Goal: Use online tool/utility

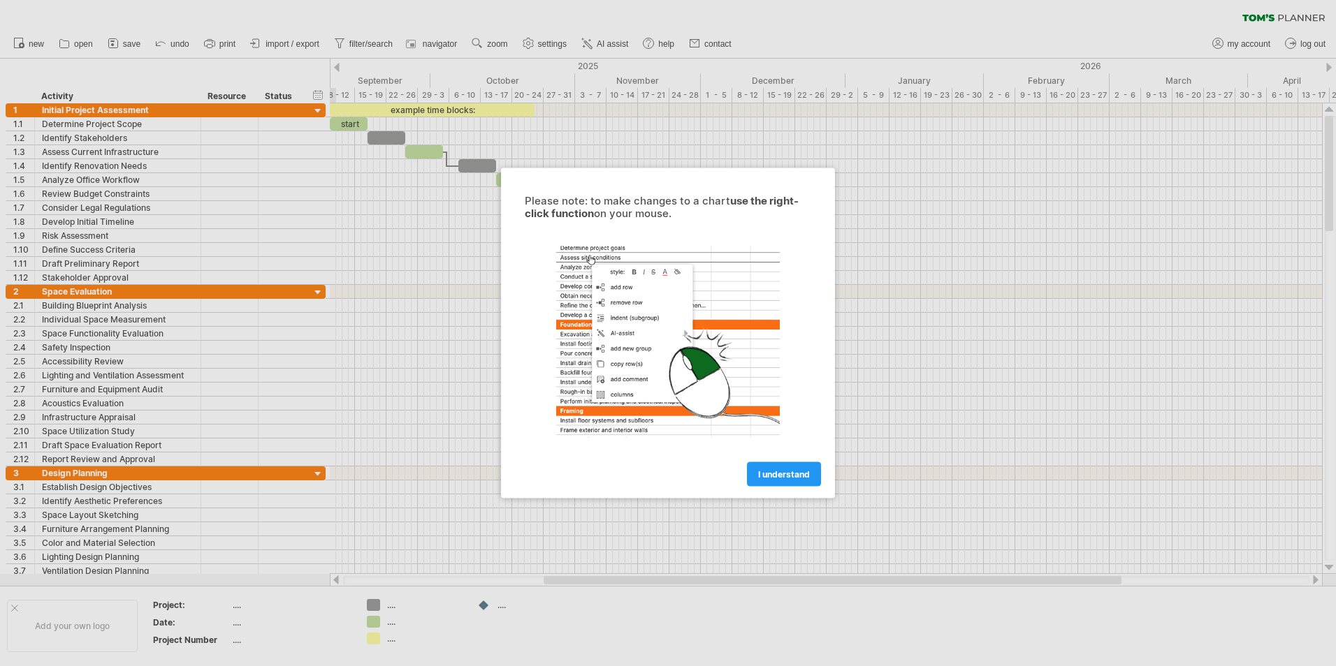
click at [796, 472] on span "I understand" at bounding box center [784, 474] width 52 height 10
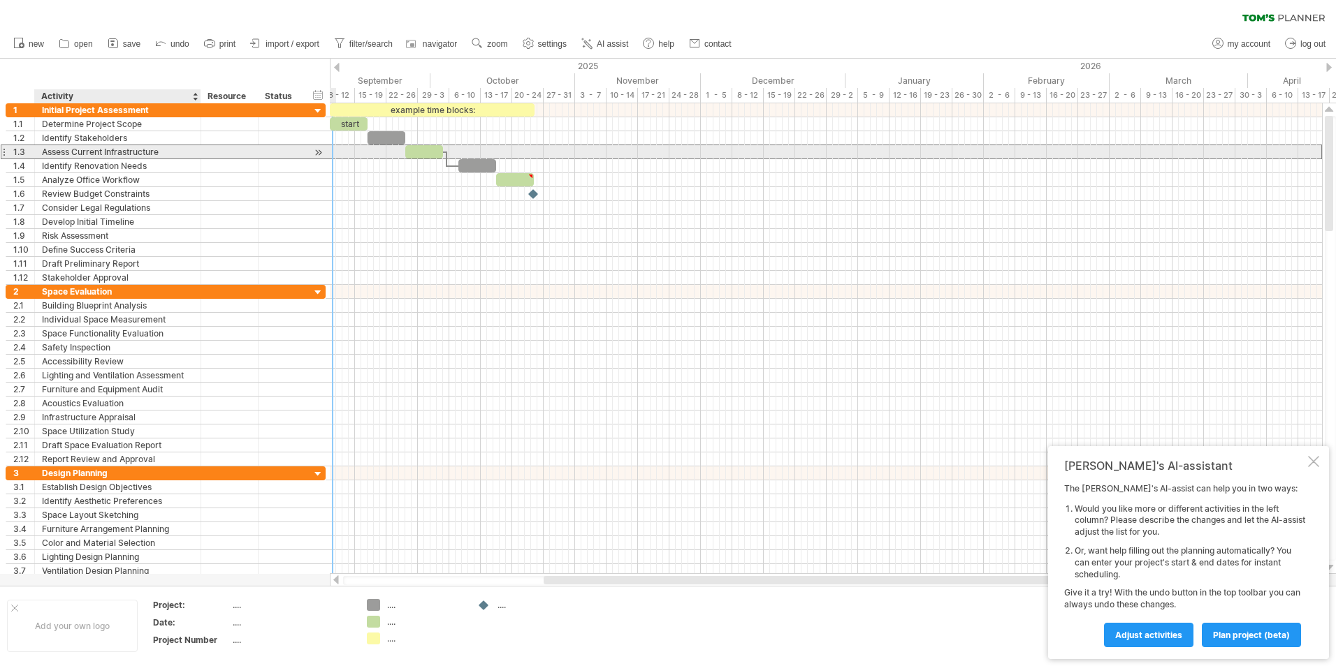
click at [103, 156] on div "Assess Current Infrastructure" at bounding box center [118, 151] width 152 height 13
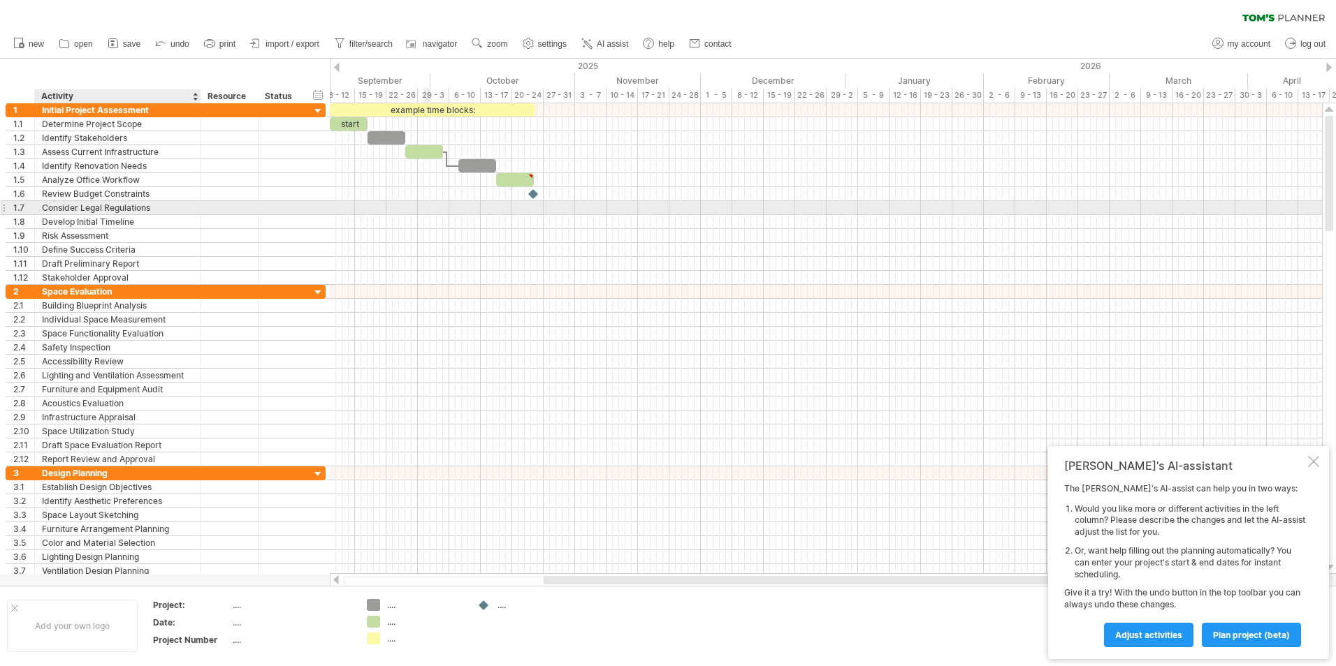
click at [428, 202] on div at bounding box center [826, 208] width 992 height 14
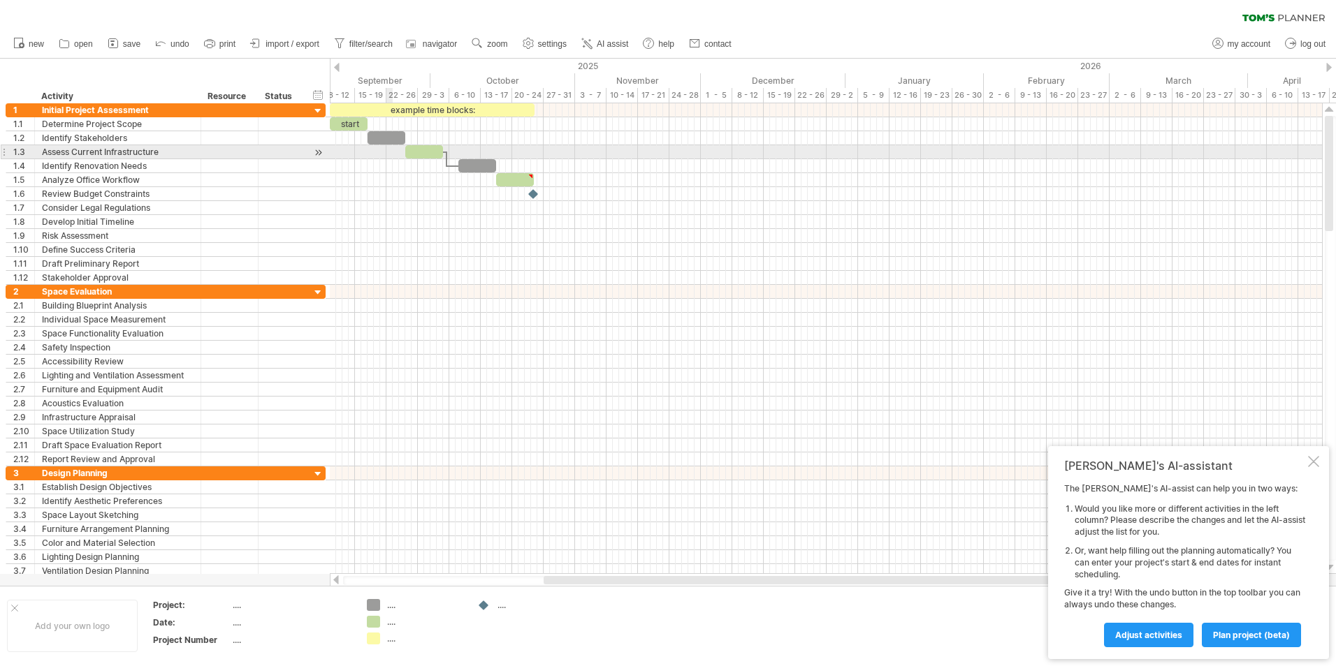
click at [391, 147] on div at bounding box center [826, 152] width 992 height 14
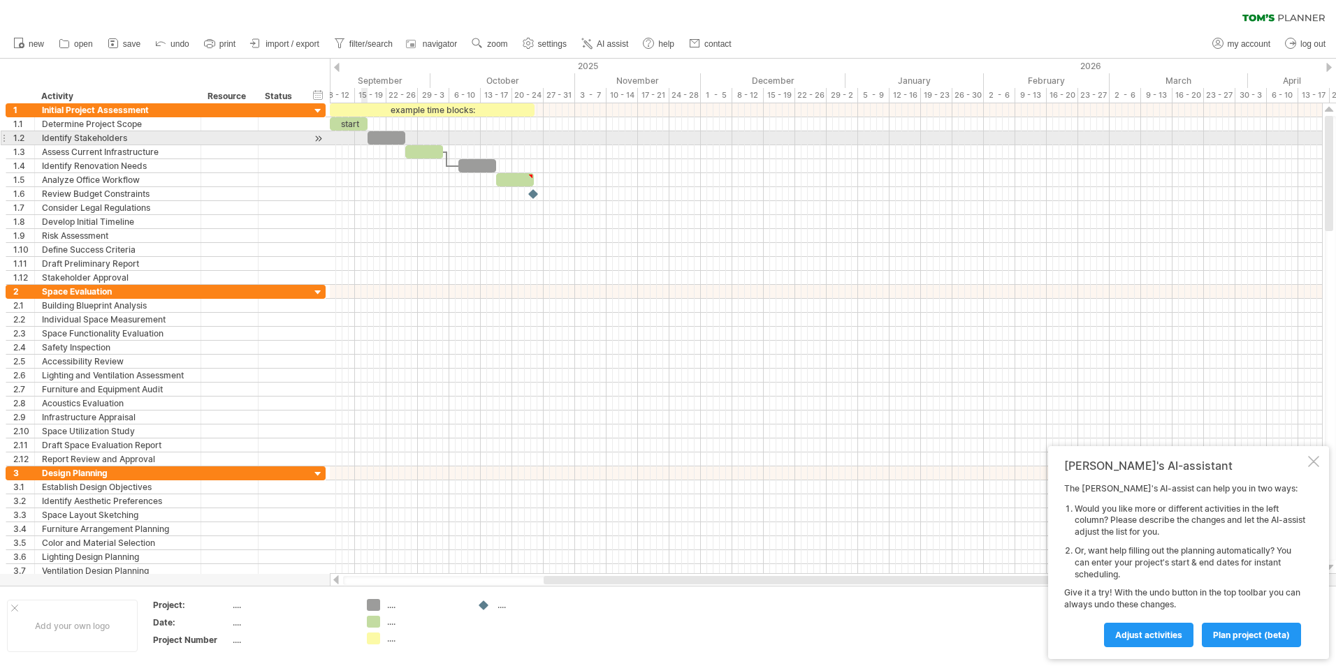
click at [352, 130] on div "start" at bounding box center [349, 123] width 38 height 13
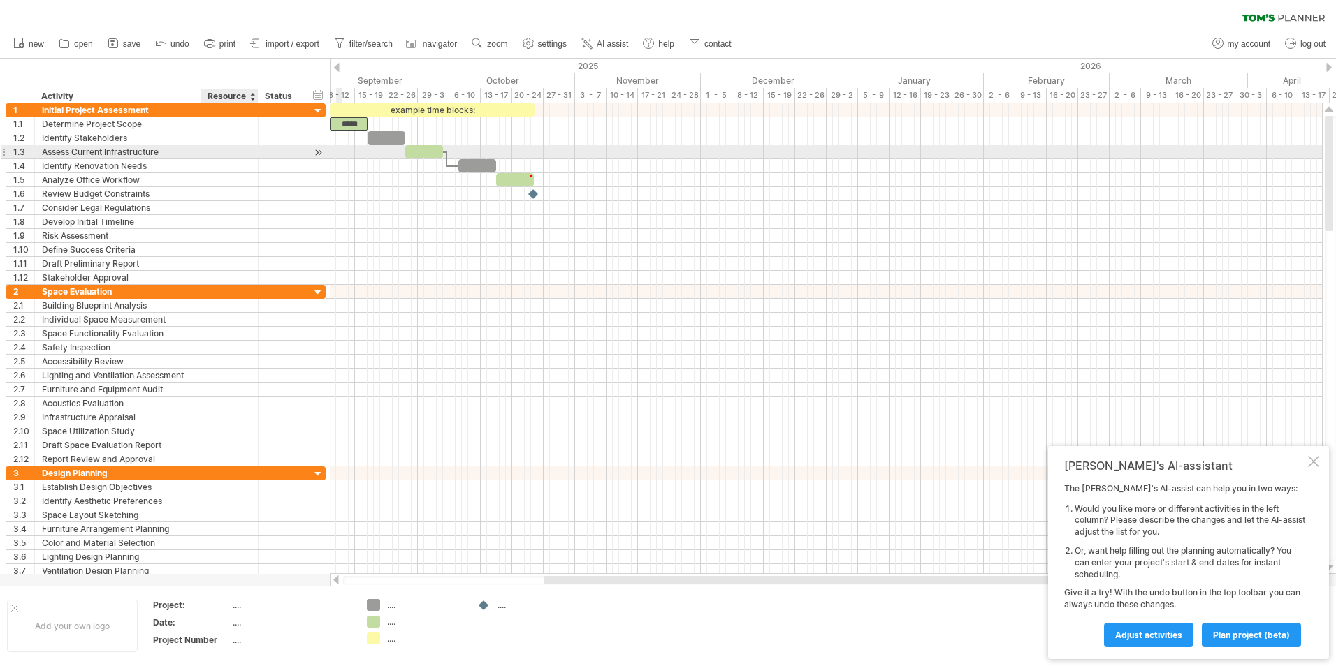
click at [239, 147] on div at bounding box center [229, 151] width 43 height 13
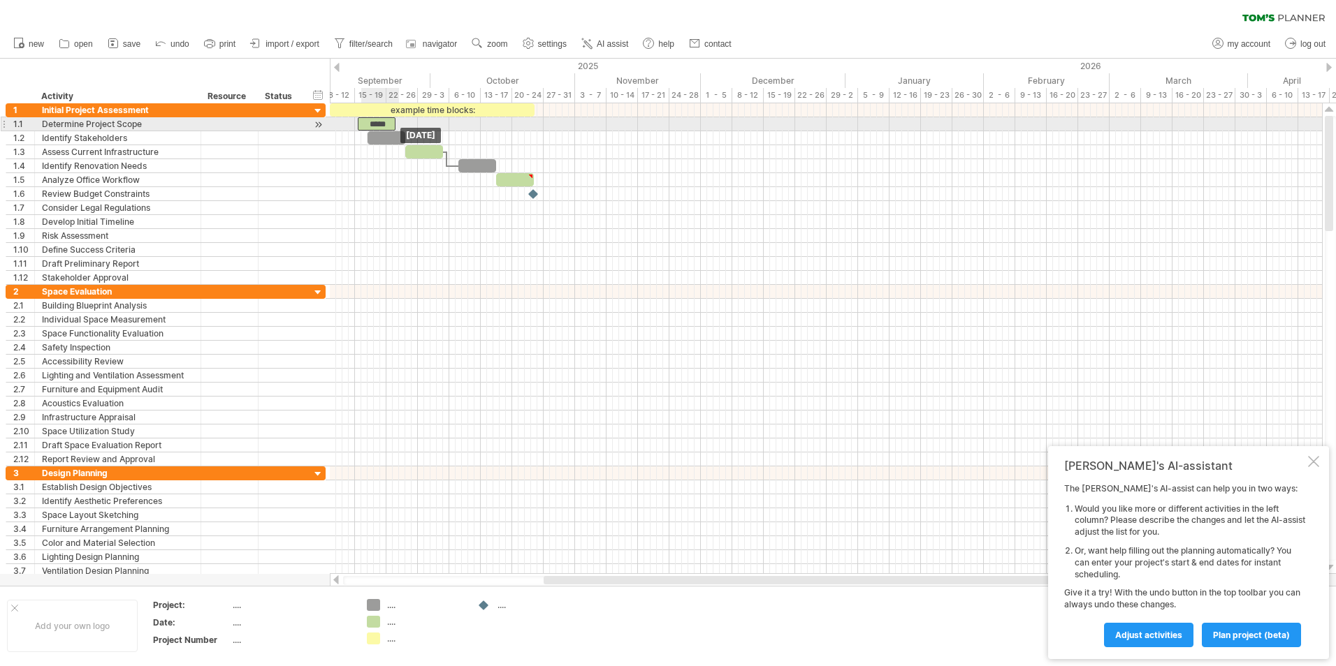
drag, startPoint x: 349, startPoint y: 126, endPoint x: 376, endPoint y: 124, distance: 26.6
click at [376, 124] on div "*****" at bounding box center [377, 123] width 38 height 13
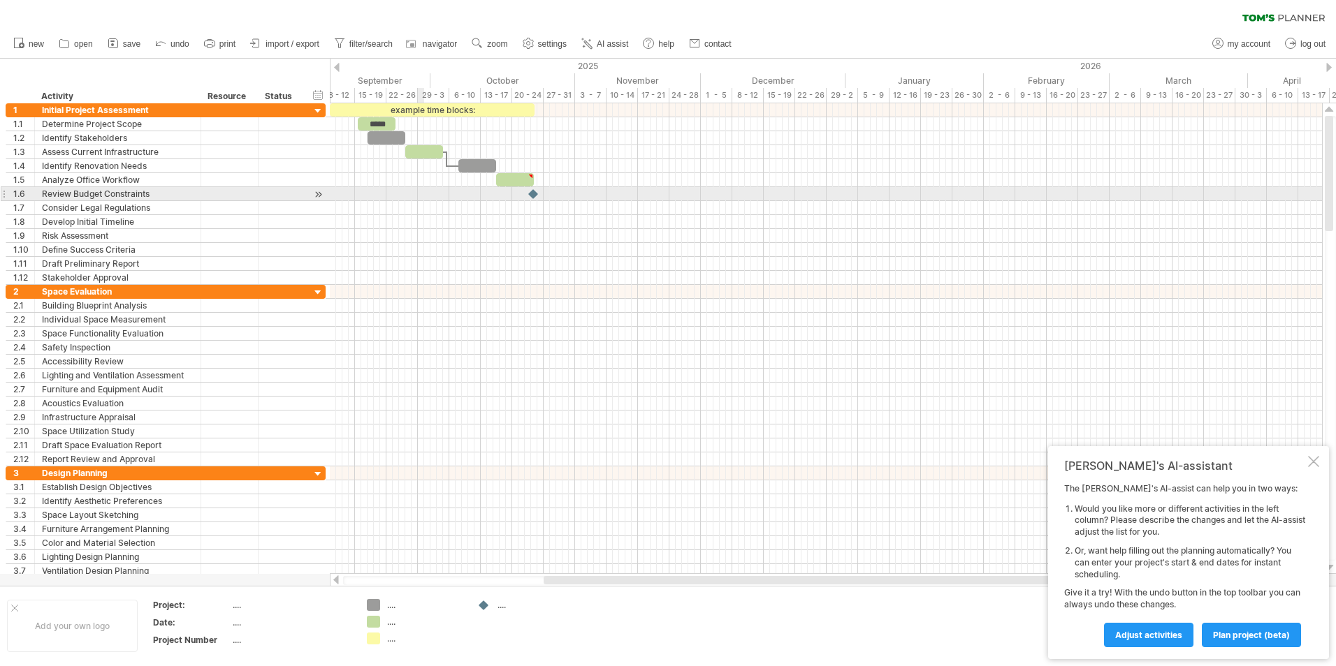
click at [423, 200] on div at bounding box center [826, 194] width 992 height 14
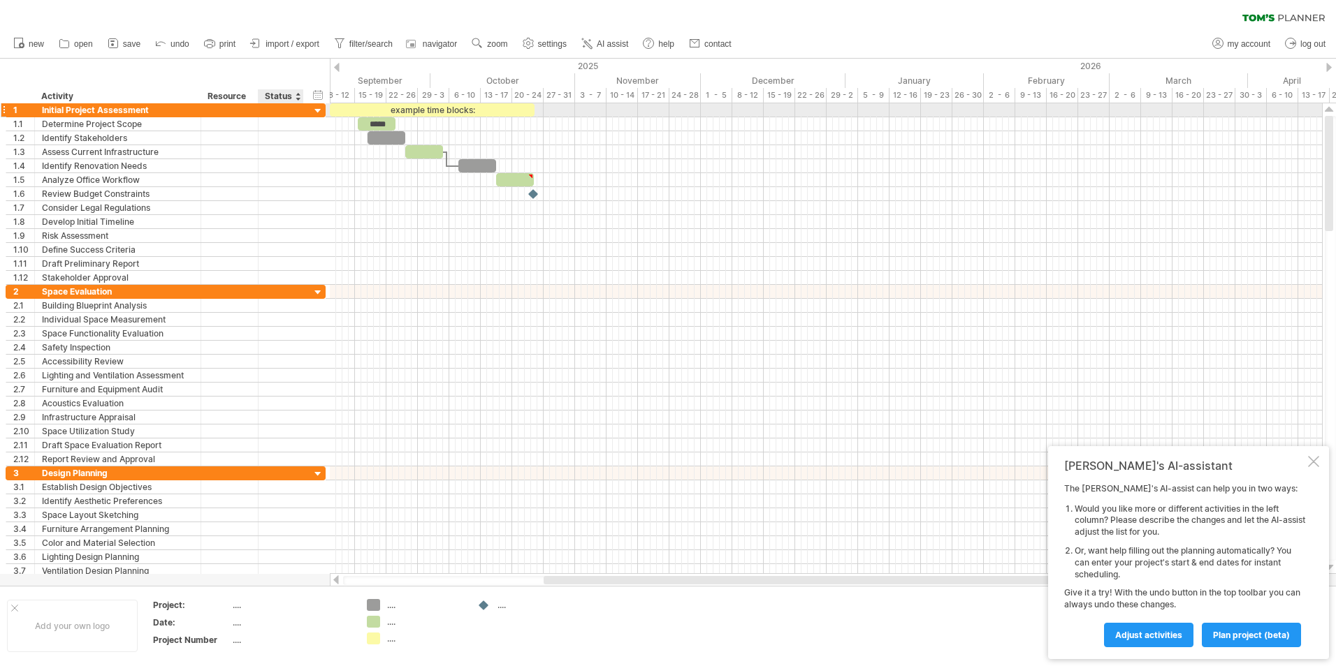
click at [317, 111] on div at bounding box center [318, 111] width 13 height 13
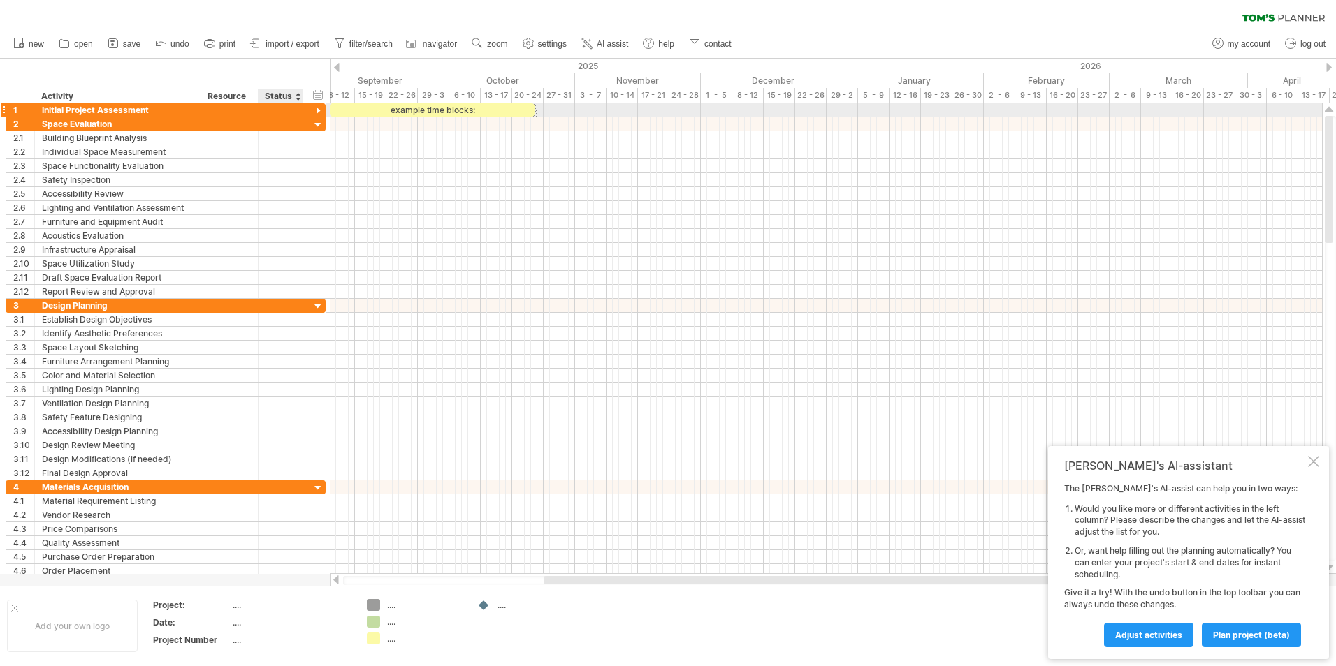
click at [317, 111] on div at bounding box center [318, 111] width 13 height 13
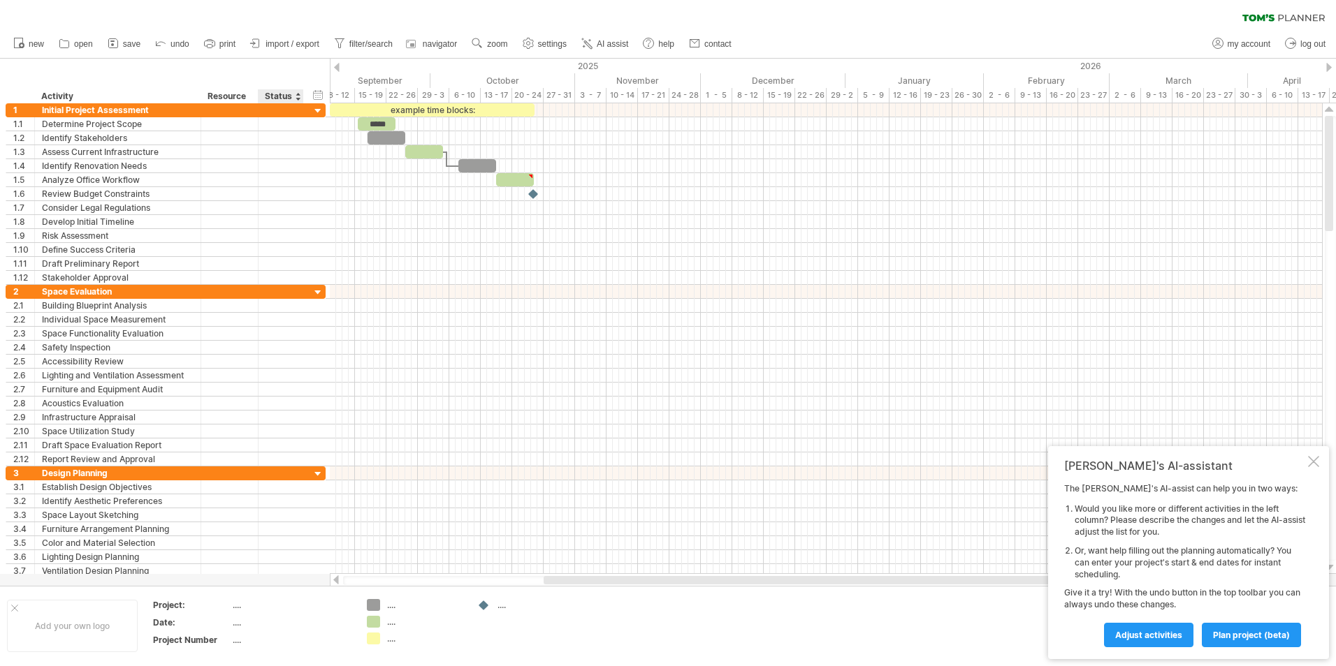
click at [299, 96] on div at bounding box center [298, 96] width 6 height 14
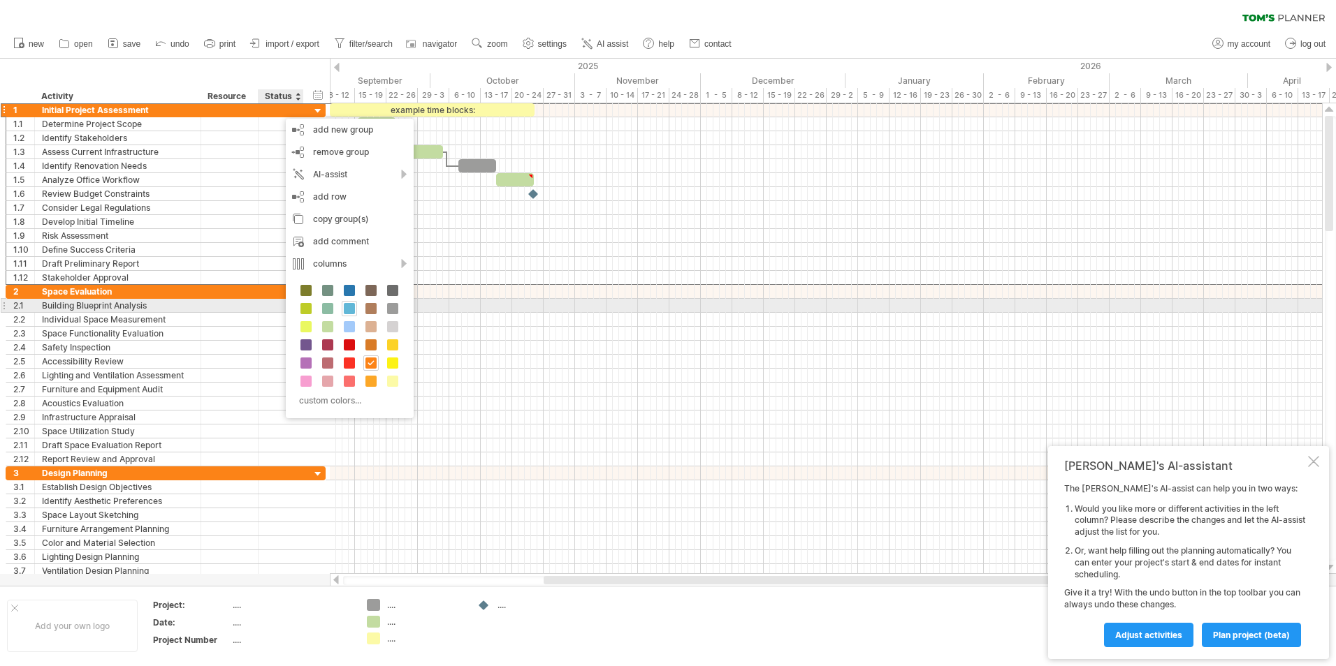
click at [351, 305] on span at bounding box center [349, 308] width 11 height 11
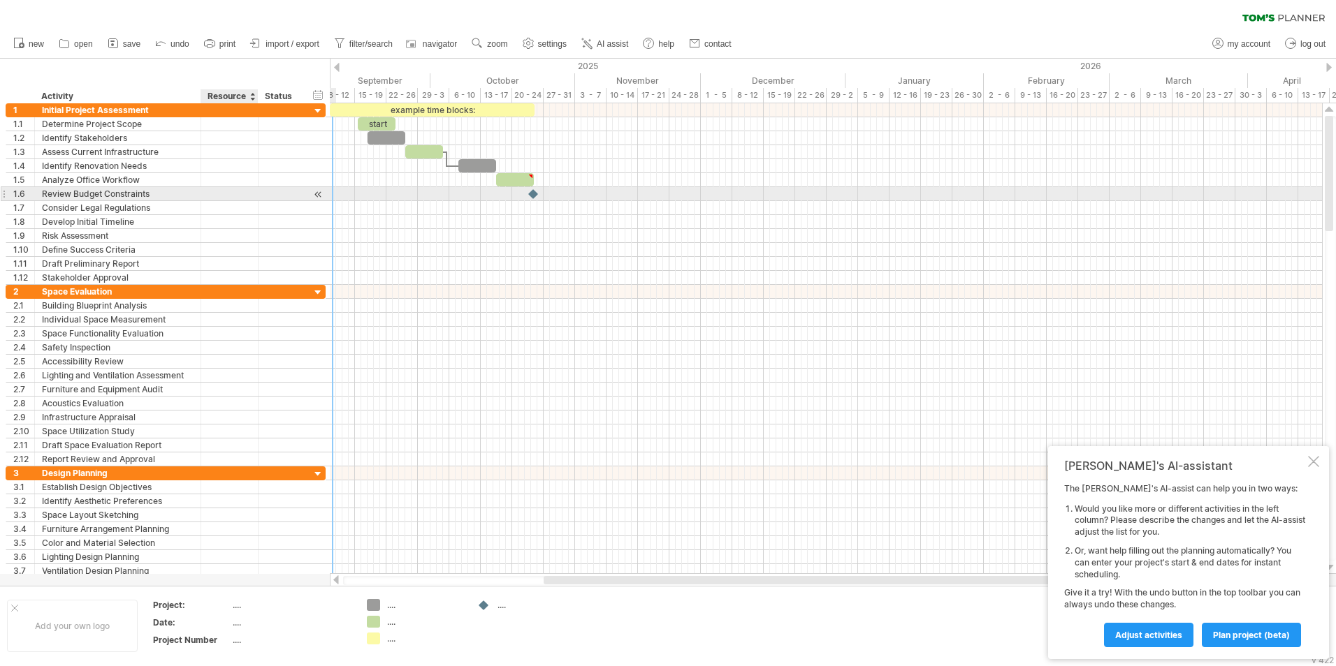
click at [253, 198] on div at bounding box center [256, 194] width 7 height 14
